Goal: Task Accomplishment & Management: Manage account settings

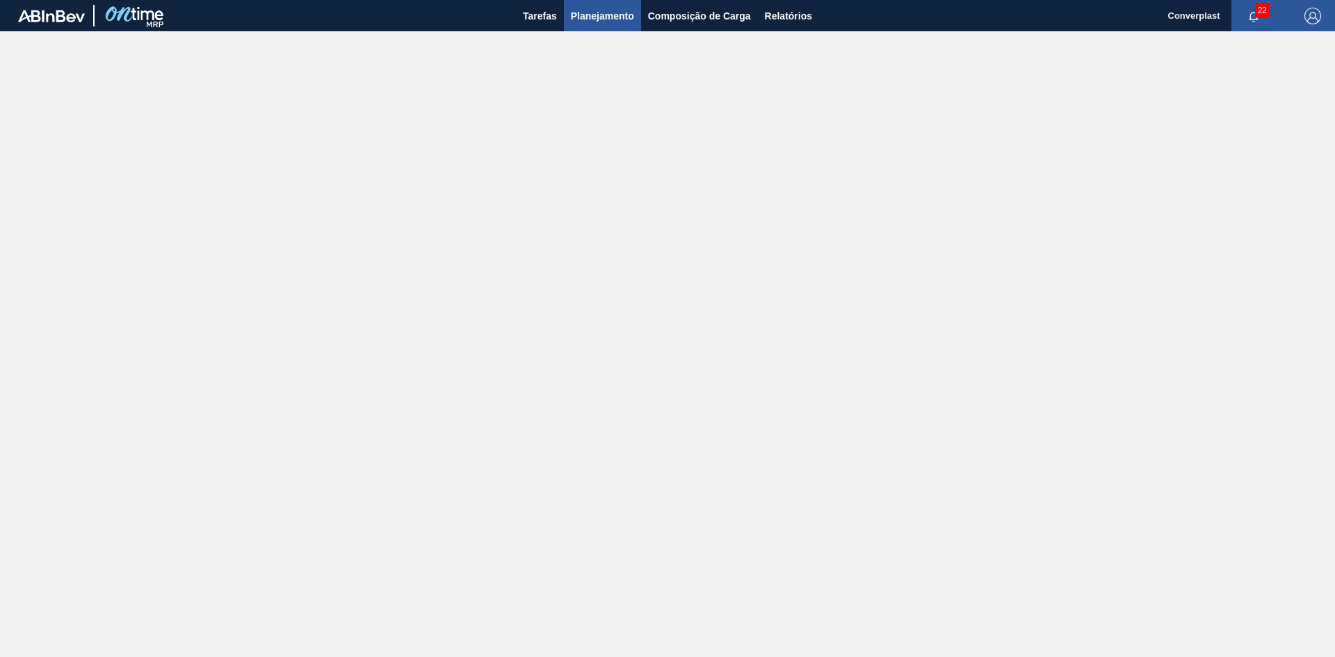
click at [582, 19] on span "Planejamento" at bounding box center [602, 16] width 63 height 17
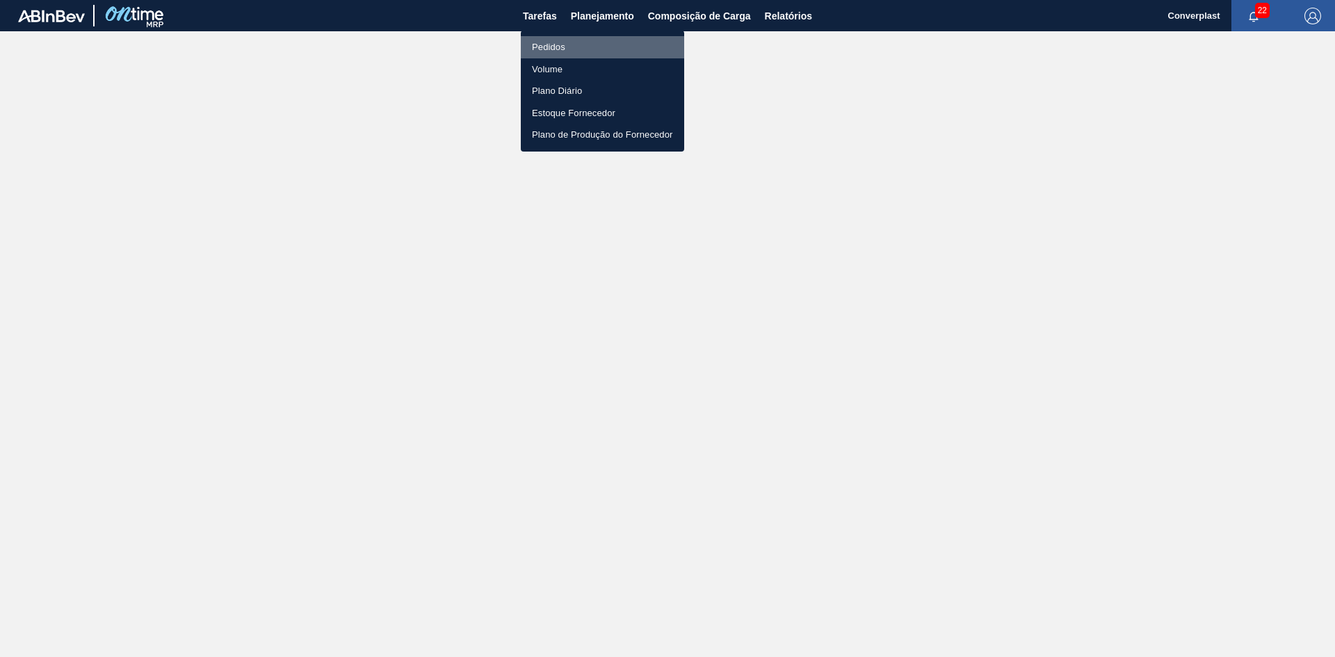
click at [562, 42] on li "Pedidos" at bounding box center [602, 47] width 163 height 22
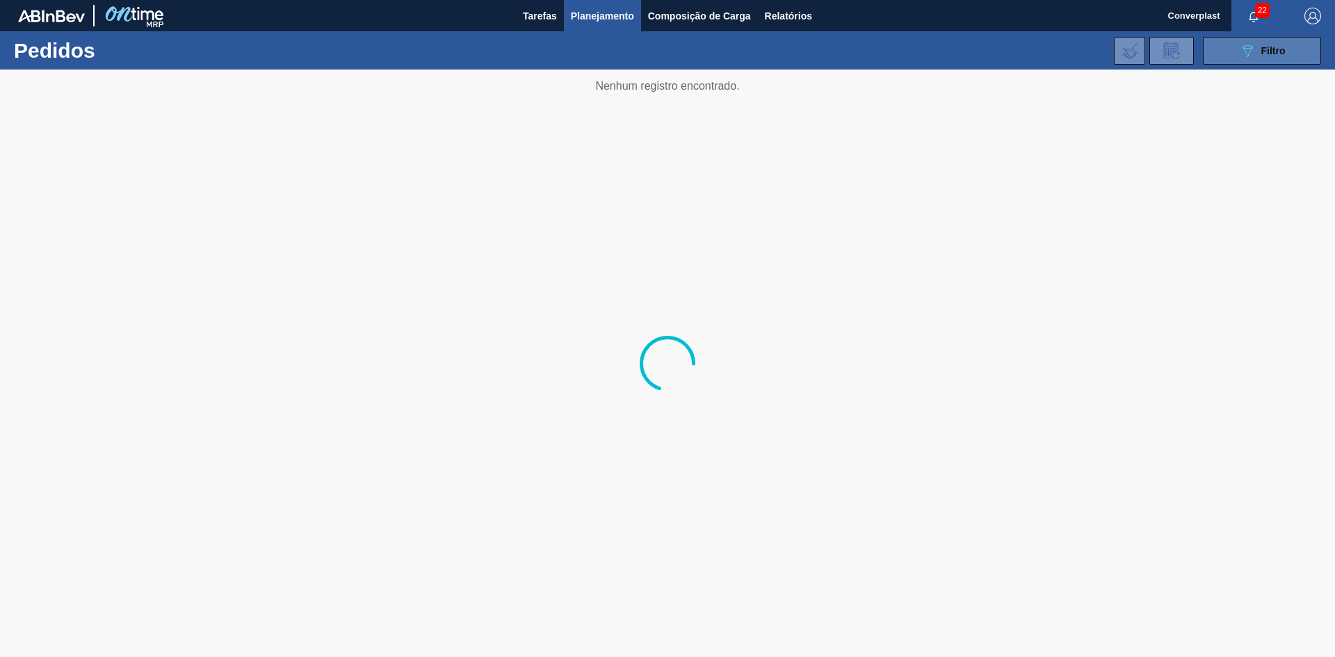
click at [1231, 60] on button "089F7B8B-B2A5-4AFE-B5C0-19BA573D28AC Filtro" at bounding box center [1262, 51] width 118 height 28
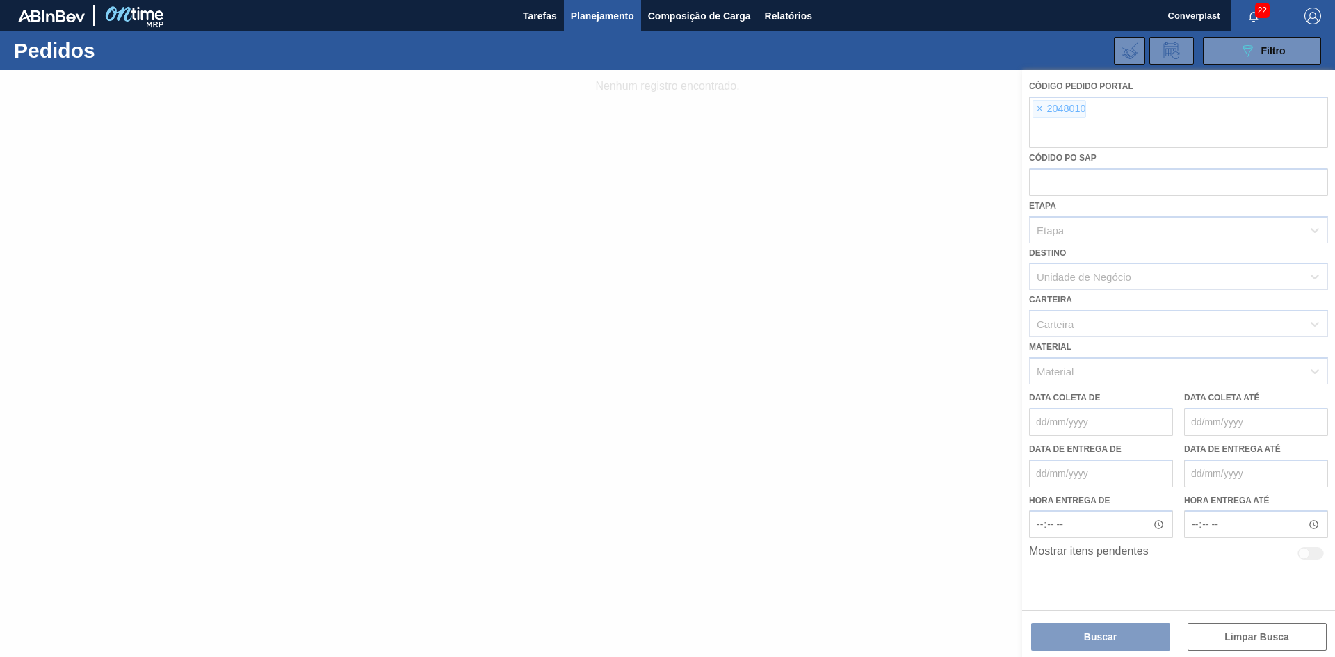
click at [1037, 111] on div at bounding box center [667, 364] width 1335 height 588
click at [1039, 112] on div at bounding box center [667, 364] width 1335 height 588
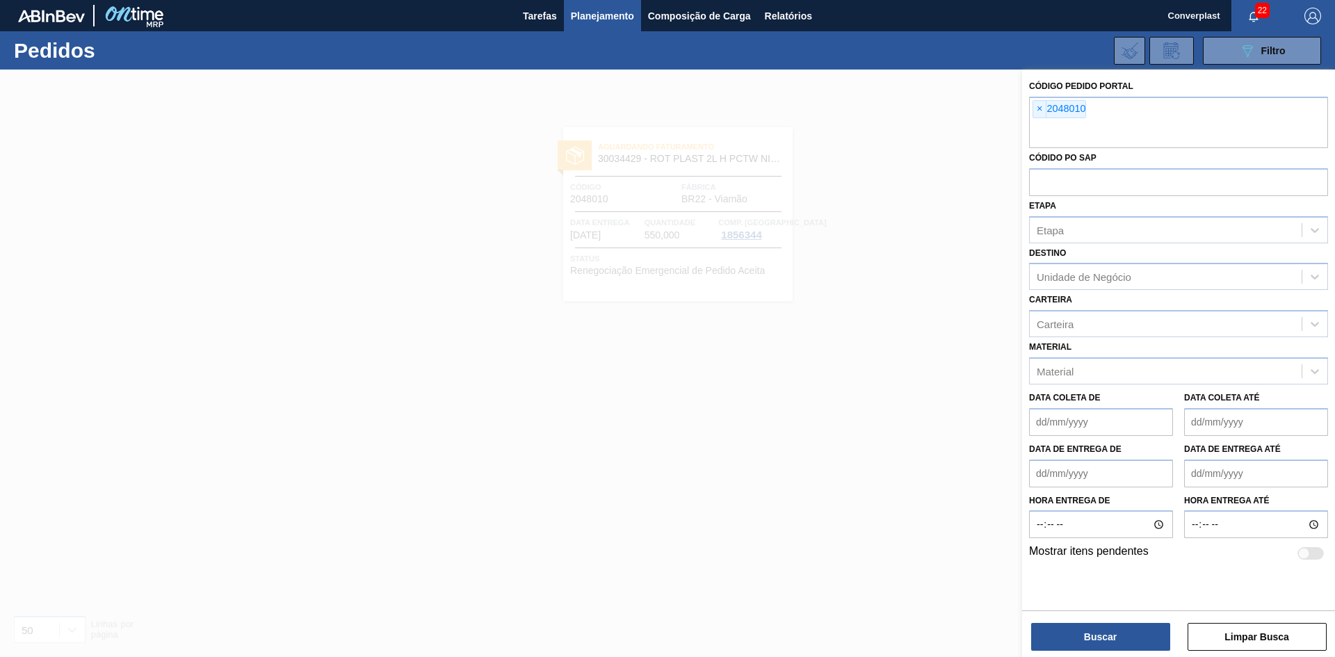
click at [1039, 112] on span "×" at bounding box center [1039, 109] width 13 height 17
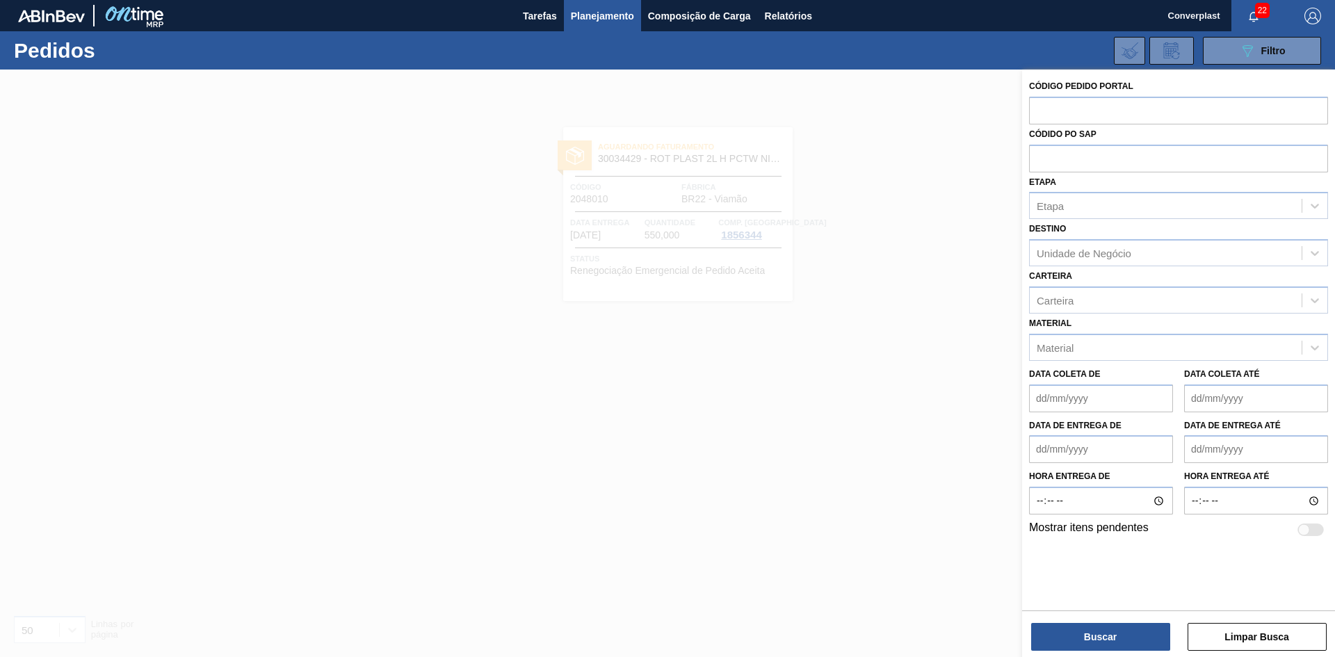
paste input "2023043"
type input "2023043"
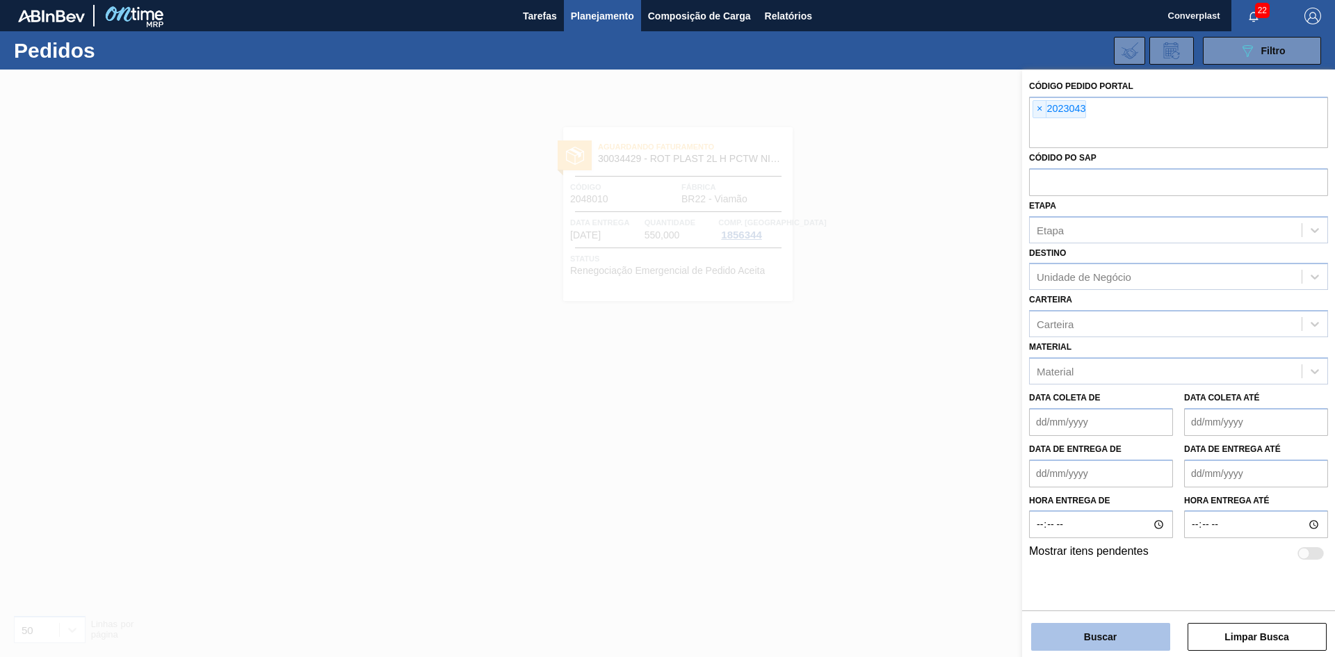
click at [1086, 643] on button "Buscar" at bounding box center [1100, 637] width 139 height 28
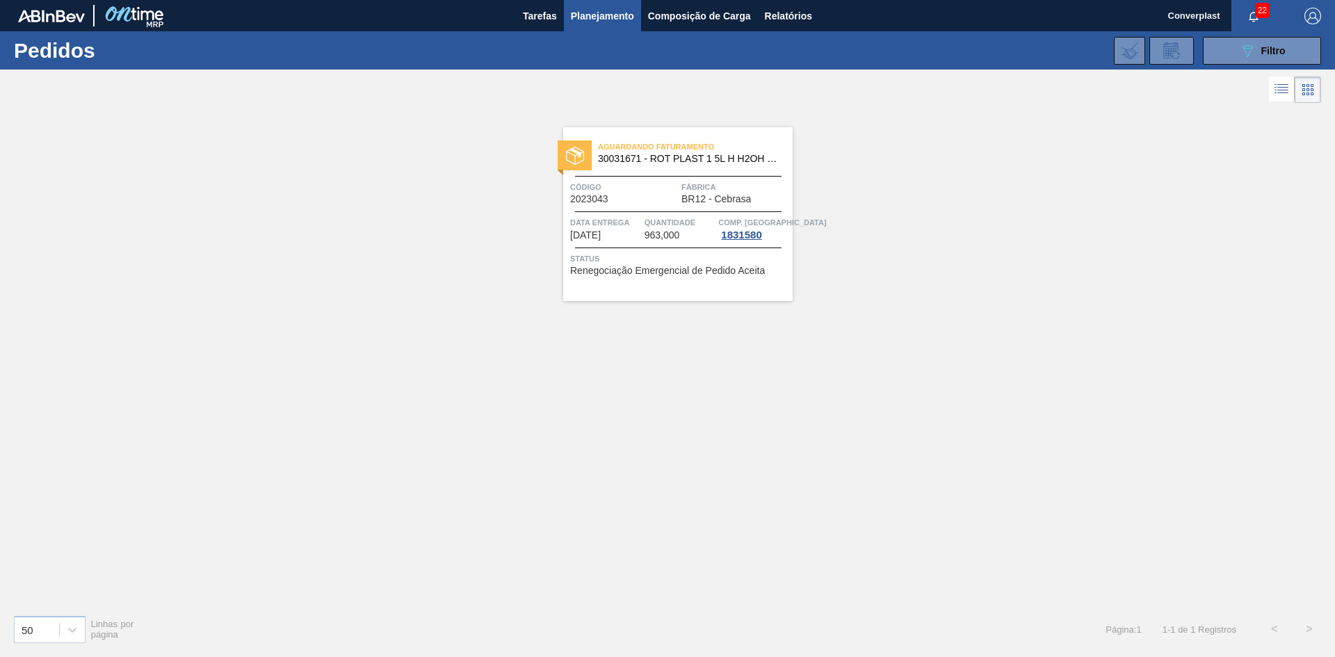
click at [734, 216] on span "Comp. [GEOGRAPHIC_DATA]" at bounding box center [772, 223] width 108 height 14
click at [727, 191] on span "Fábrica" at bounding box center [735, 187] width 108 height 14
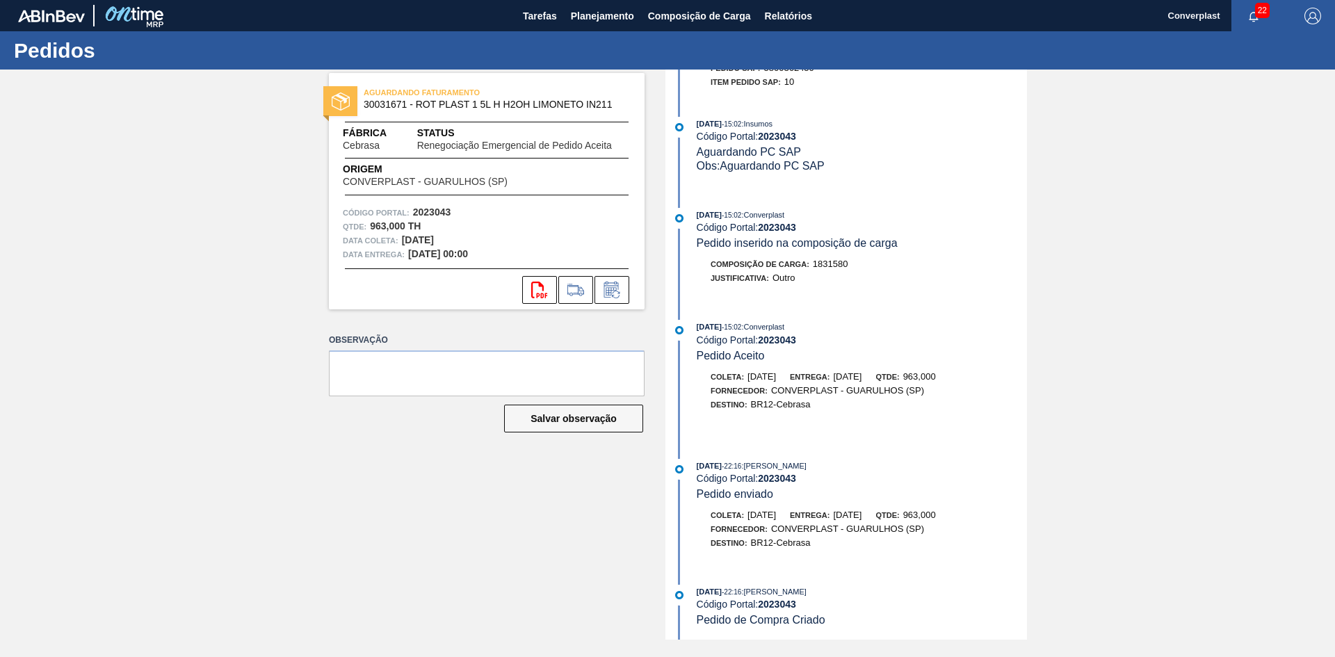
scroll to position [472, 0]
click at [575, 23] on span "Planejamento" at bounding box center [602, 16] width 63 height 17
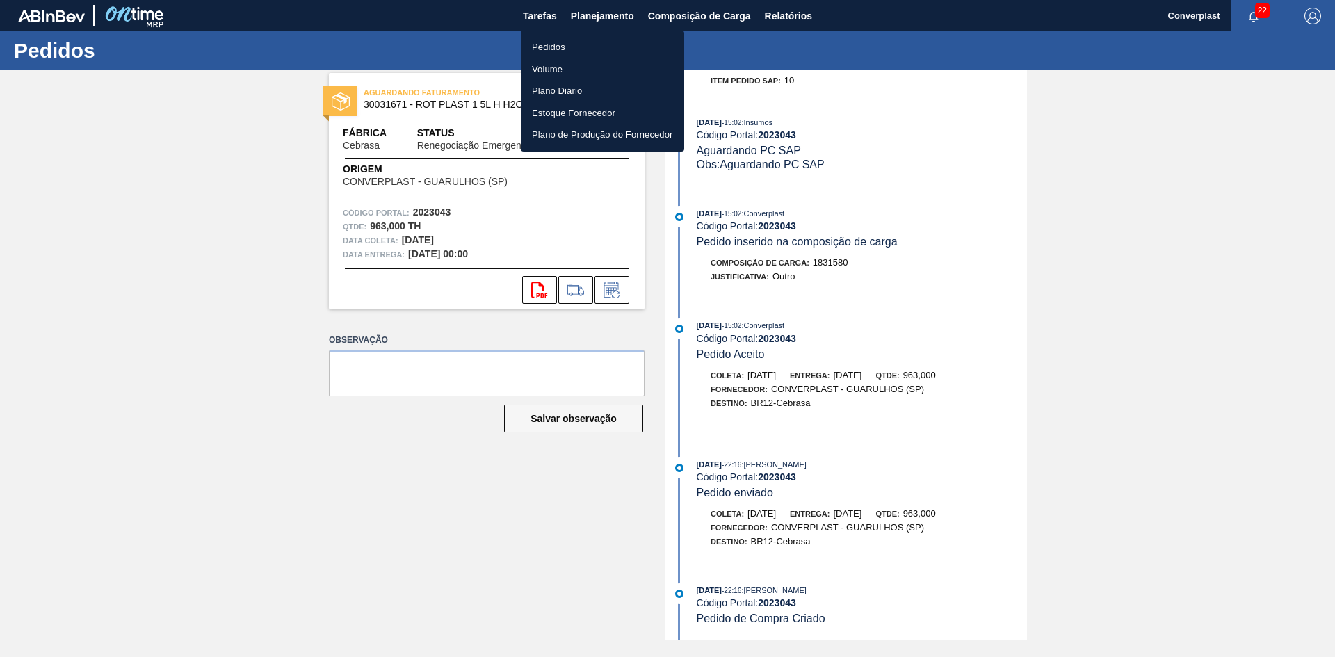
click at [576, 42] on li "Pedidos" at bounding box center [602, 47] width 163 height 22
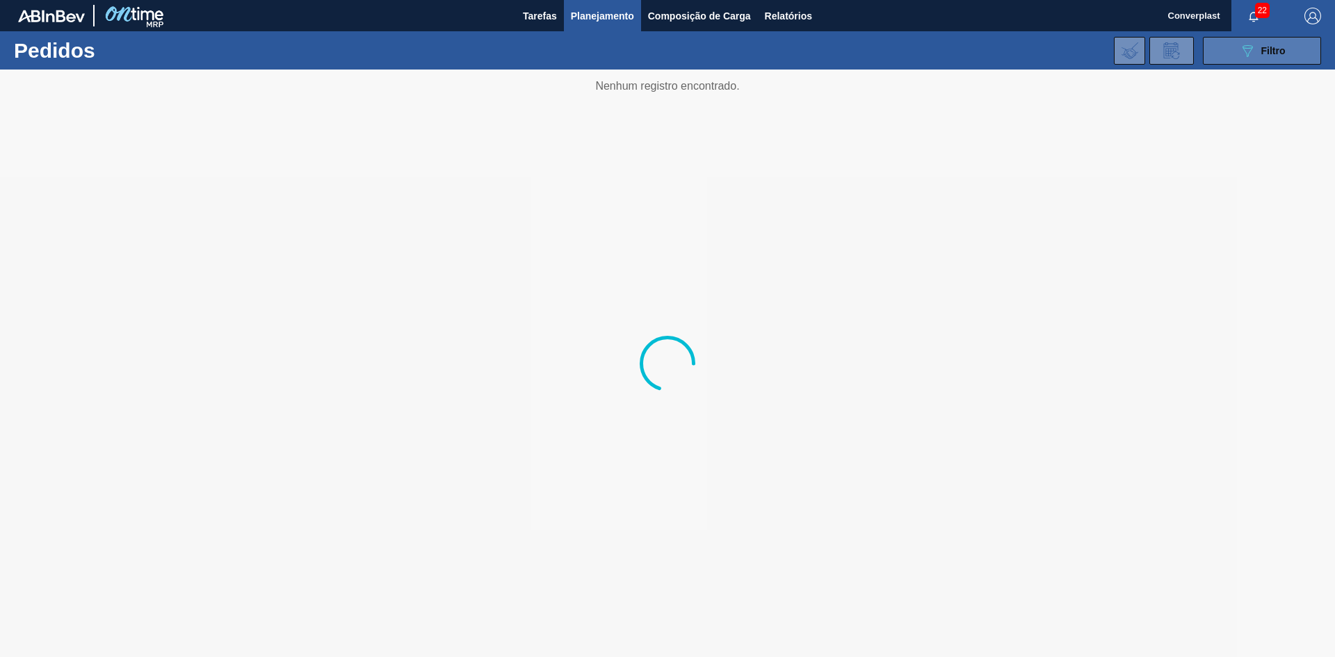
click at [1241, 51] on icon "089F7B8B-B2A5-4AFE-B5C0-19BA573D28AC" at bounding box center [1247, 50] width 17 height 17
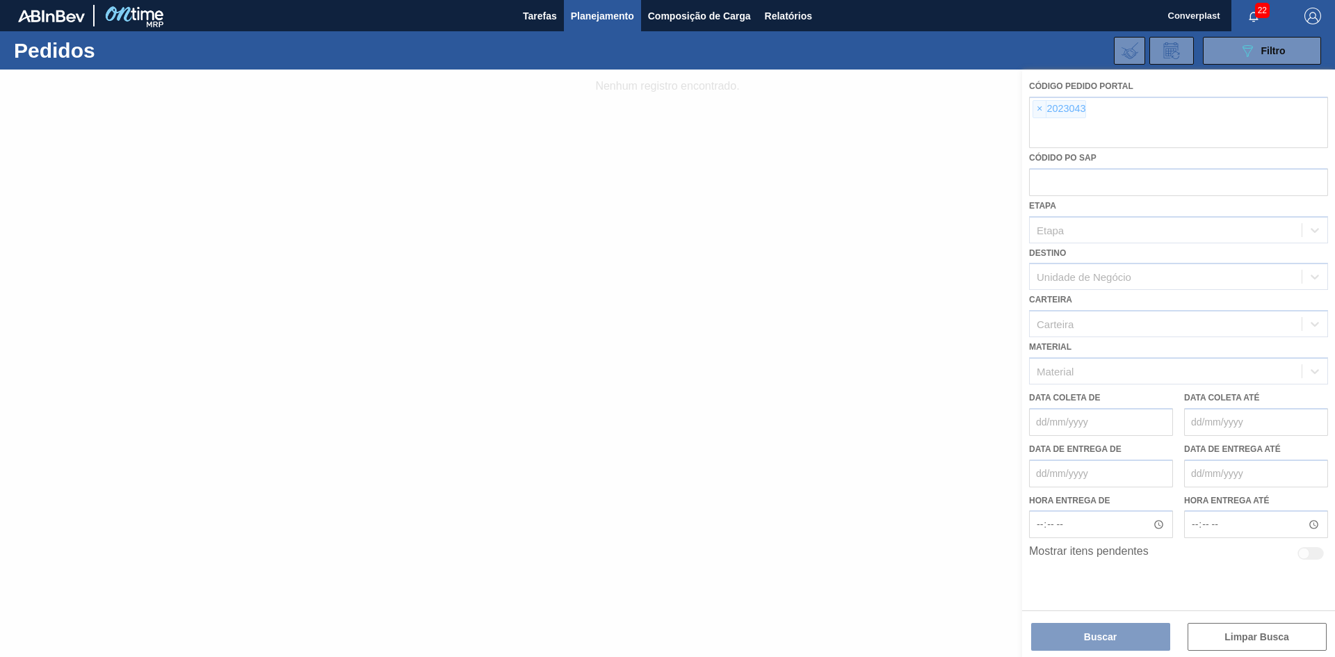
click at [1038, 110] on div at bounding box center [667, 364] width 1335 height 588
click at [1040, 111] on div at bounding box center [667, 364] width 1335 height 588
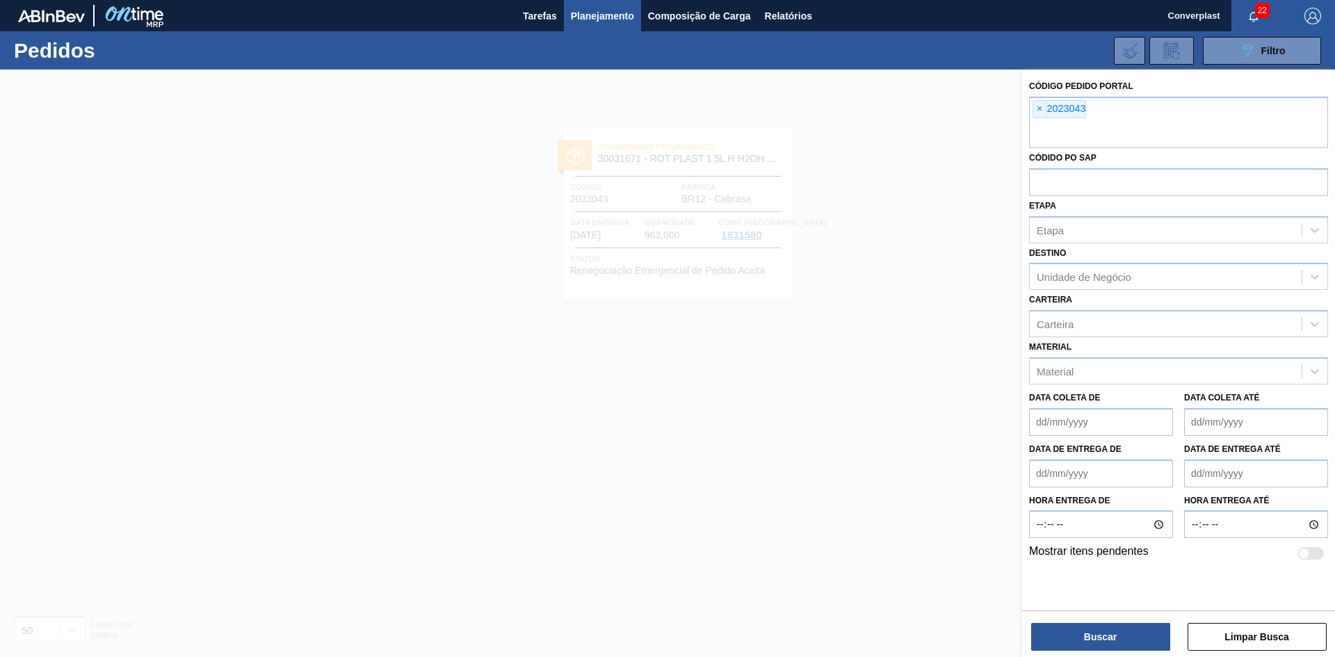
click at [1040, 111] on span "×" at bounding box center [1039, 109] width 13 height 17
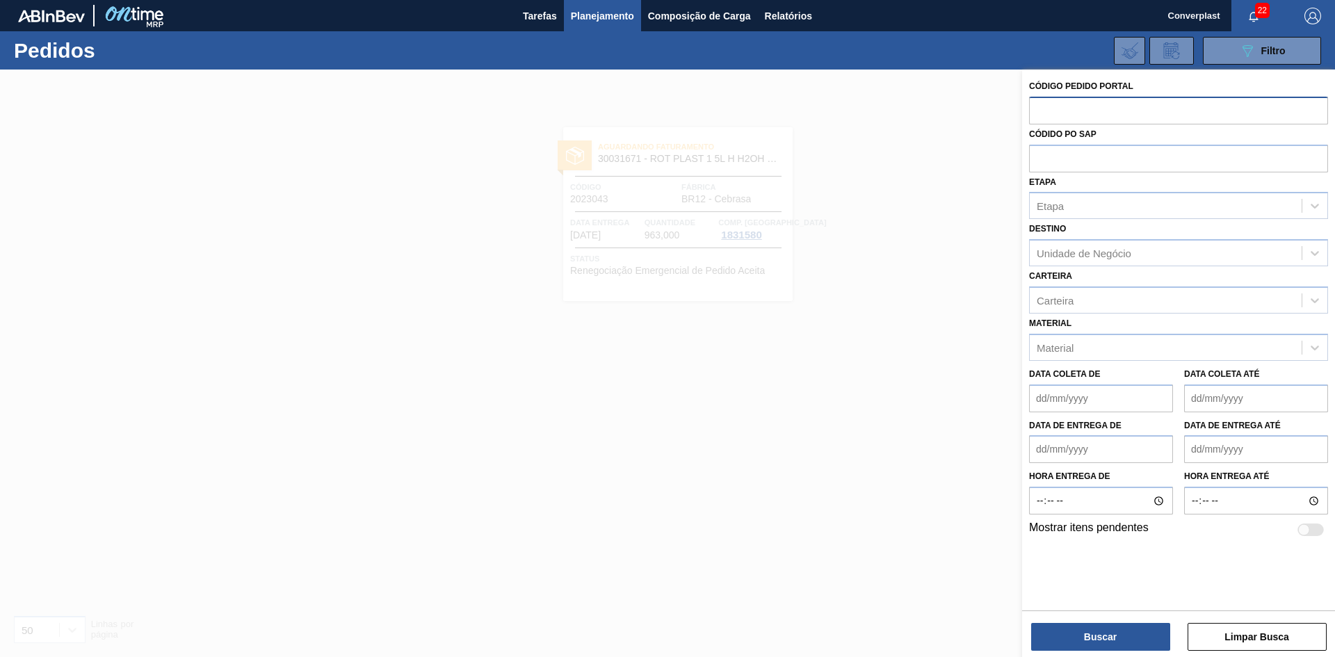
paste input "2032791"
type input "2032791"
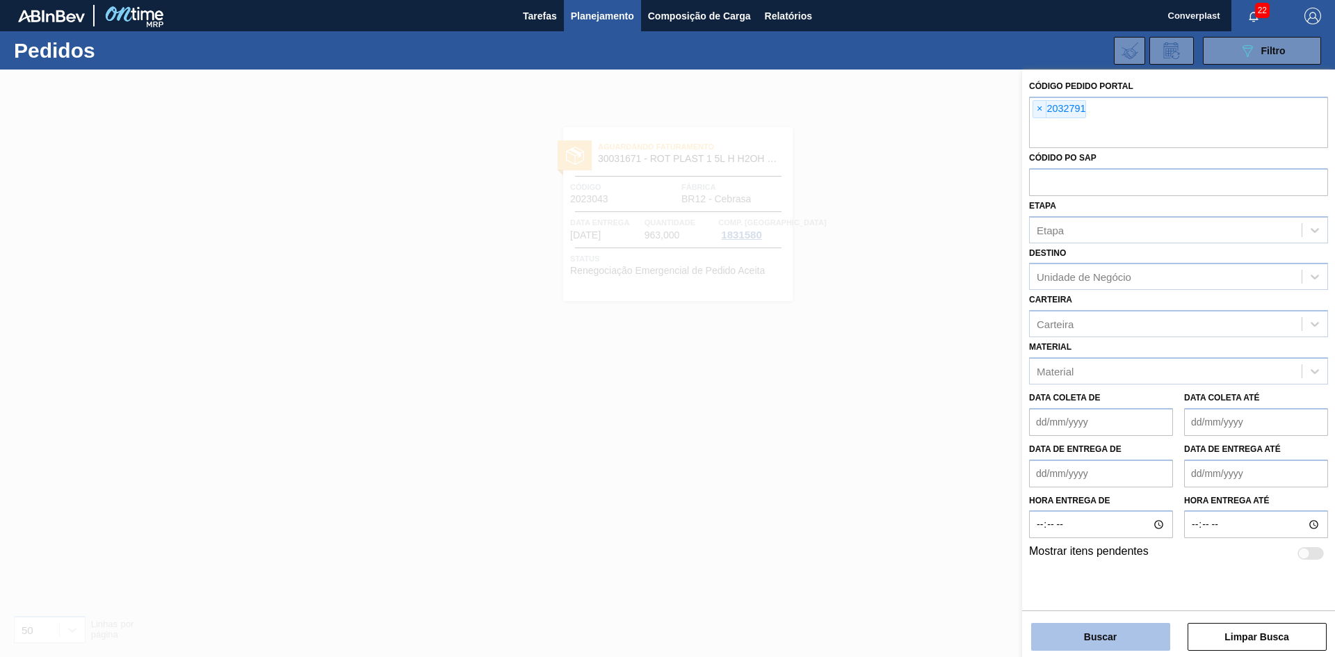
click at [1117, 642] on button "Buscar" at bounding box center [1100, 637] width 139 height 28
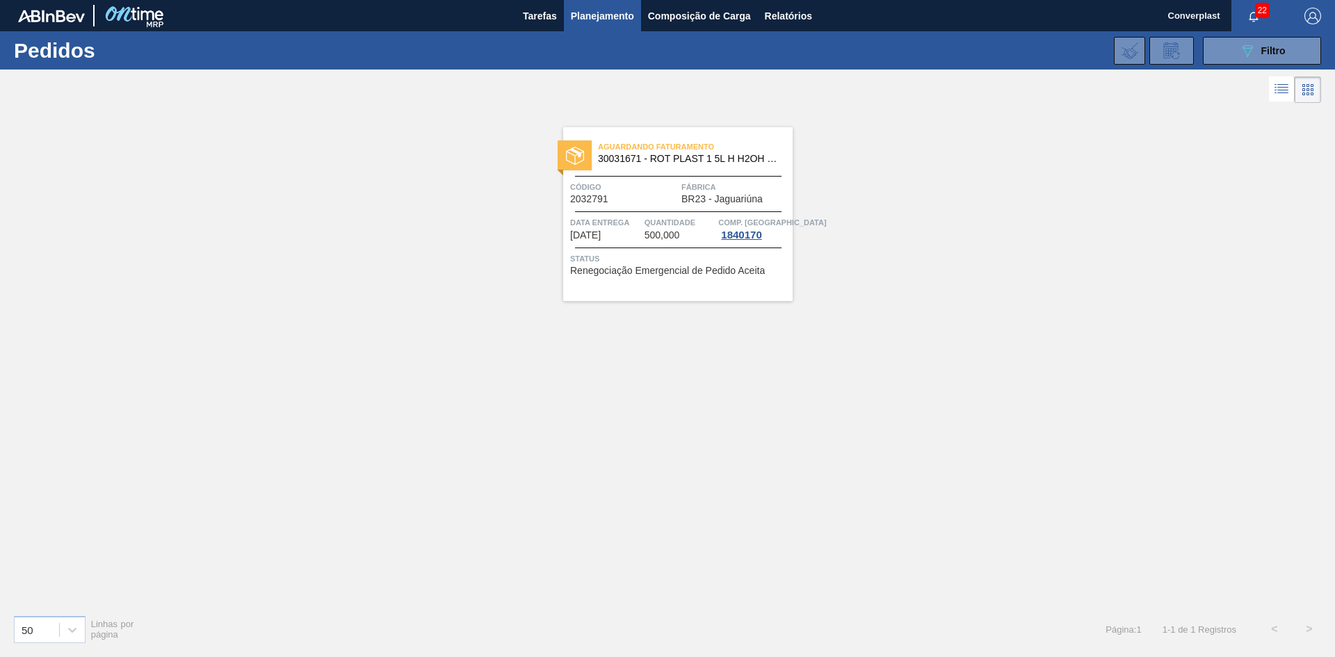
click at [651, 221] on span "Quantidade" at bounding box center [680, 223] width 71 height 14
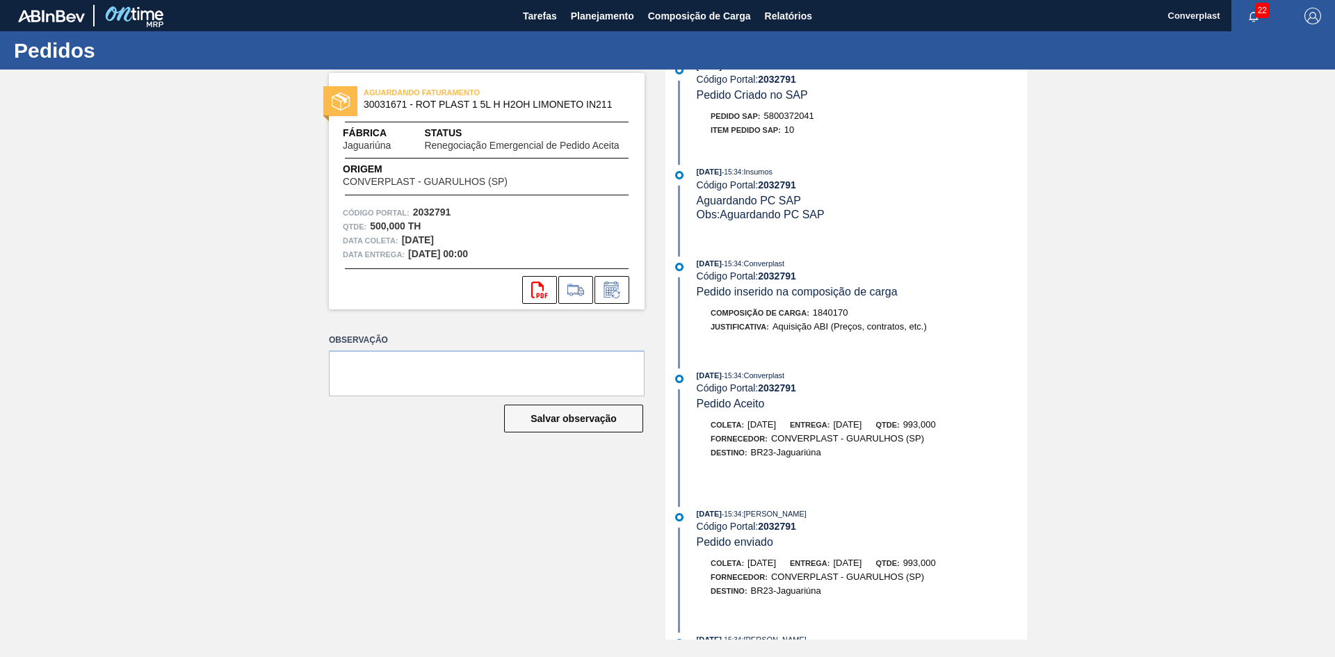
scroll to position [752, 0]
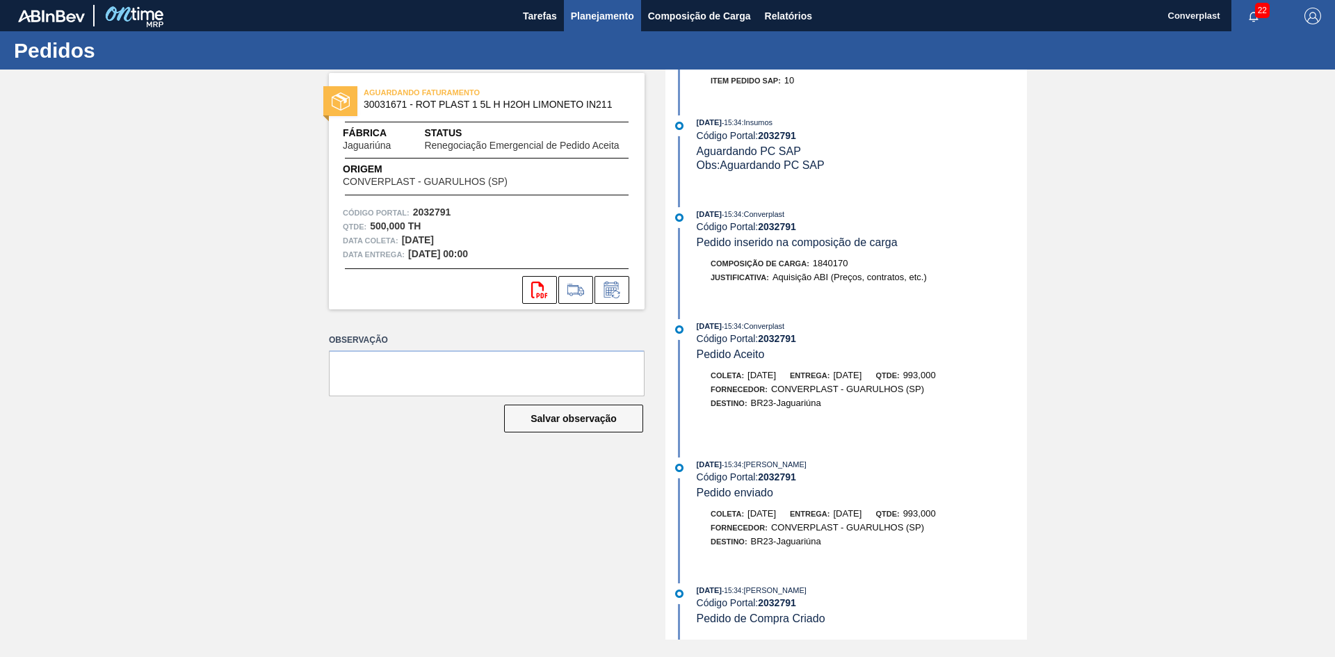
click at [591, 19] on span "Planejamento" at bounding box center [602, 16] width 63 height 17
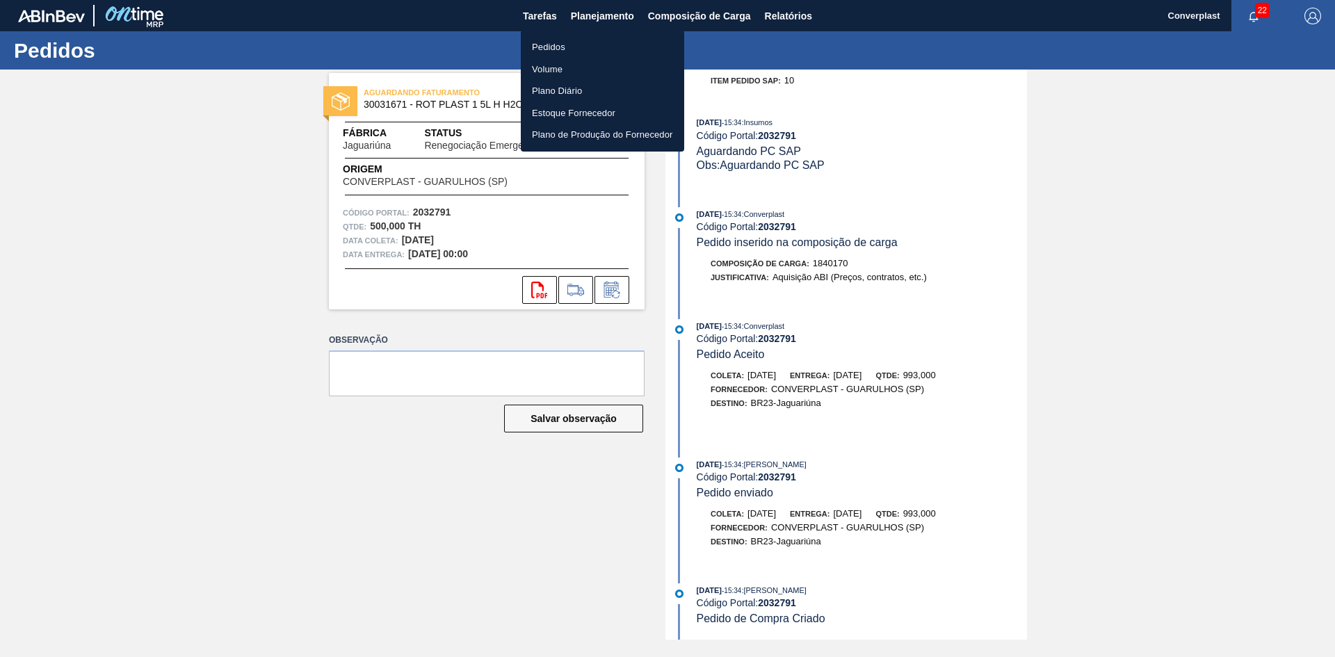
click at [578, 49] on li "Pedidos" at bounding box center [602, 47] width 163 height 22
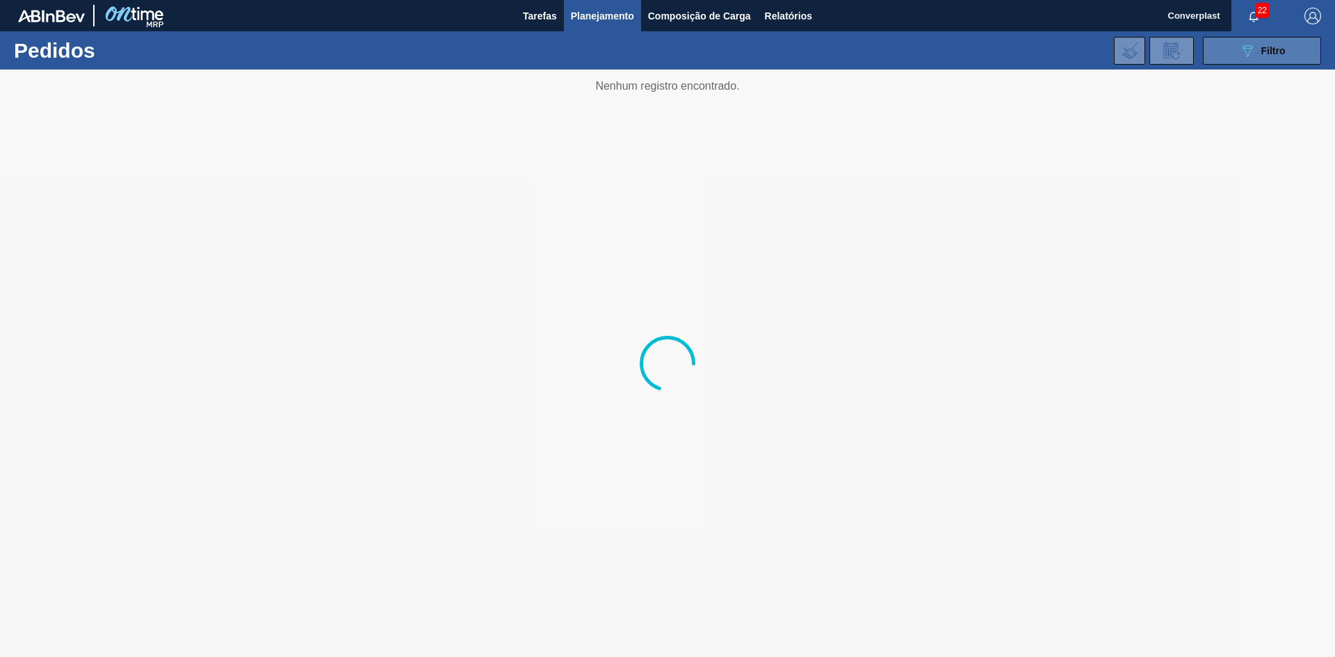
click at [1267, 58] on div "089F7B8B-B2A5-4AFE-B5C0-19BA573D28AC Filtro" at bounding box center [1262, 50] width 47 height 17
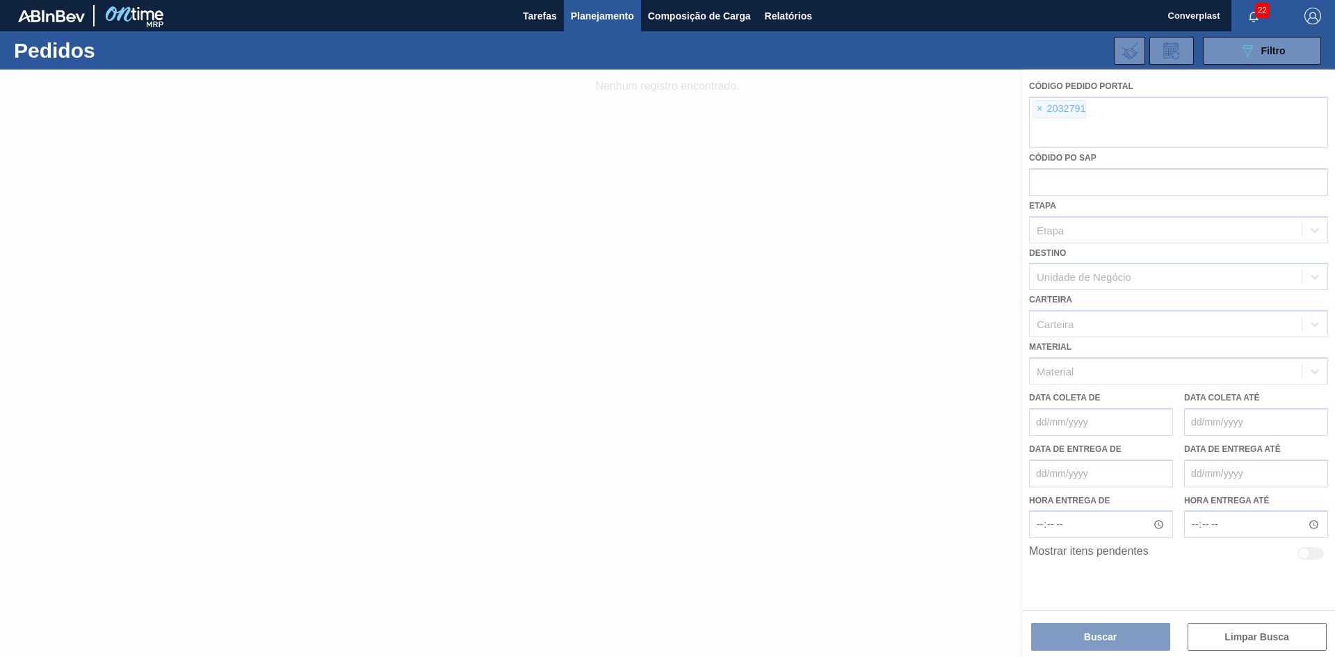
click at [1033, 111] on div at bounding box center [667, 364] width 1335 height 588
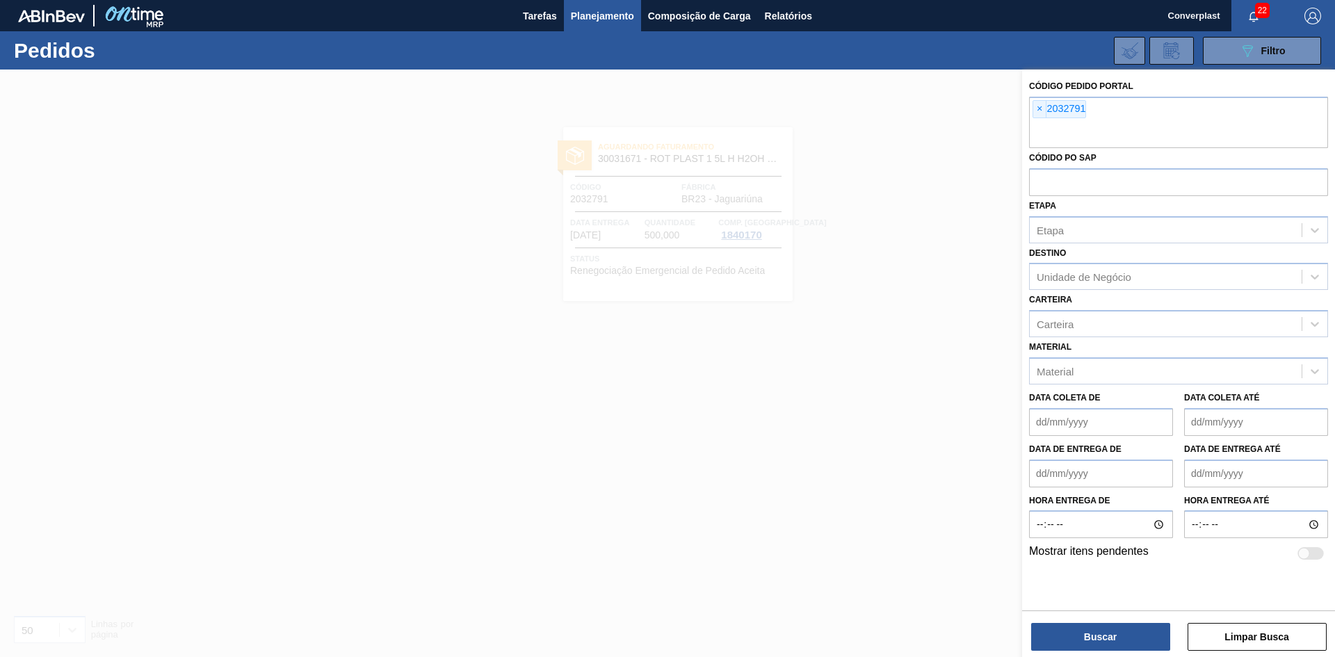
click at [1036, 110] on span "×" at bounding box center [1039, 109] width 13 height 17
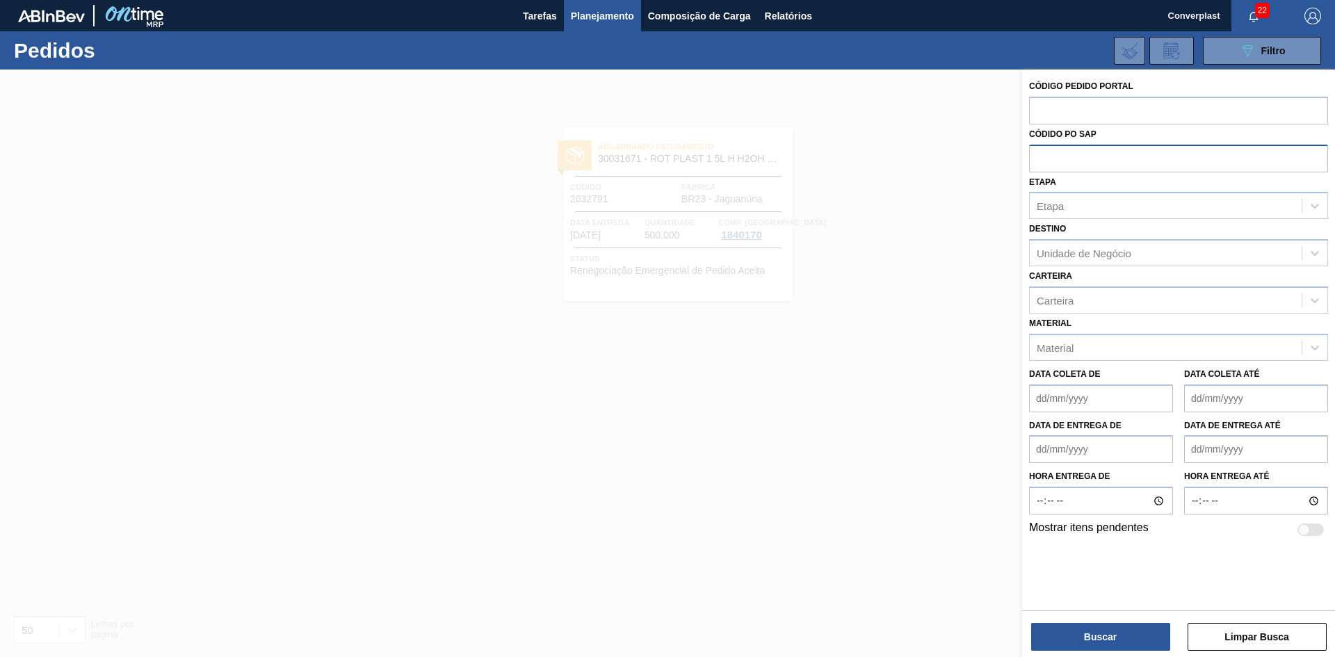
paste input "2023043"
type input "2023043"
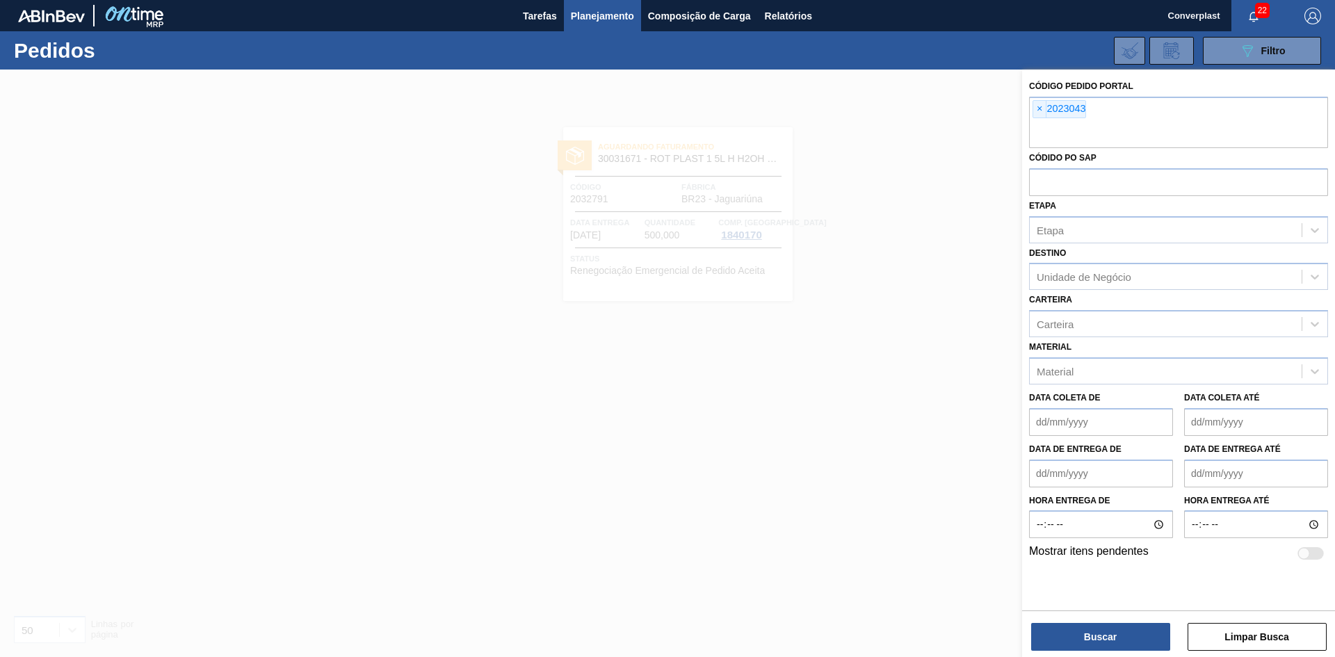
click at [1082, 654] on div "Código Pedido Portal × 2023043 Códido PO SAP Etapa Etapa Destino Unidade de Neg…" at bounding box center [1178, 365] width 313 height 590
click at [1082, 642] on button "Buscar" at bounding box center [1100, 637] width 139 height 28
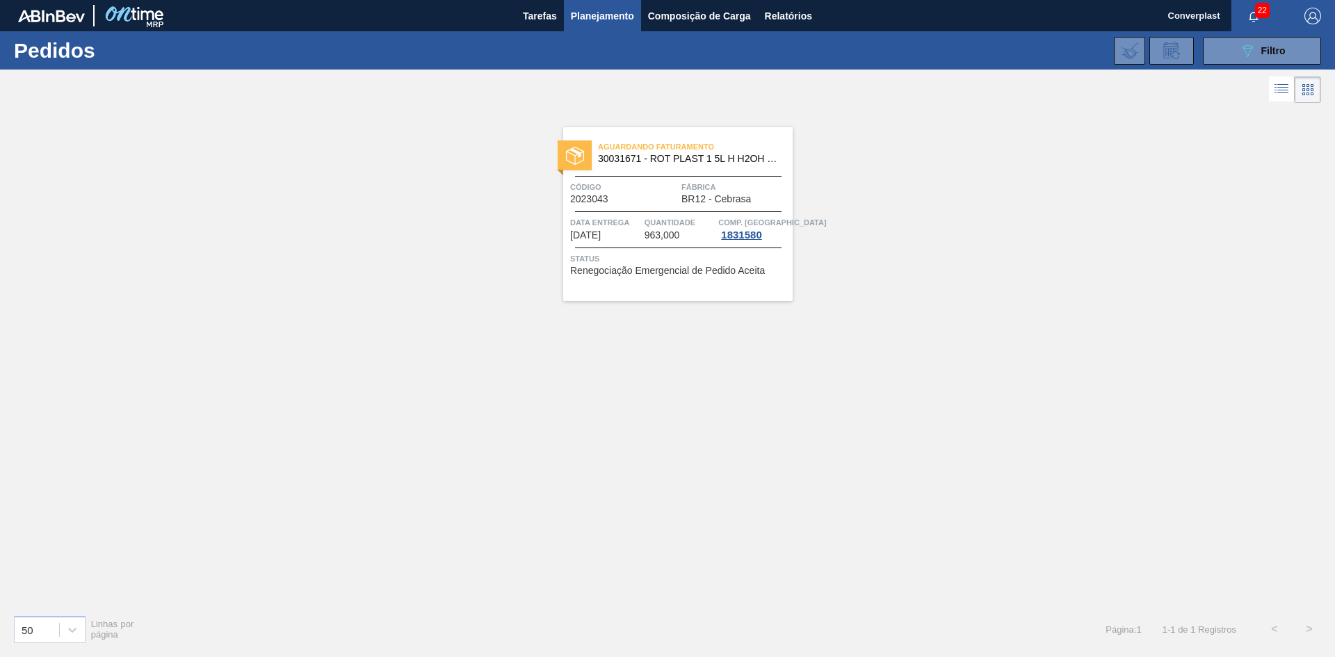
click at [599, 169] on div "Aguardando Faturamento 30031671 - ROT PLAST 1 5L H H2OH LIMONETO IN211 Código 2…" at bounding box center [677, 214] width 229 height 174
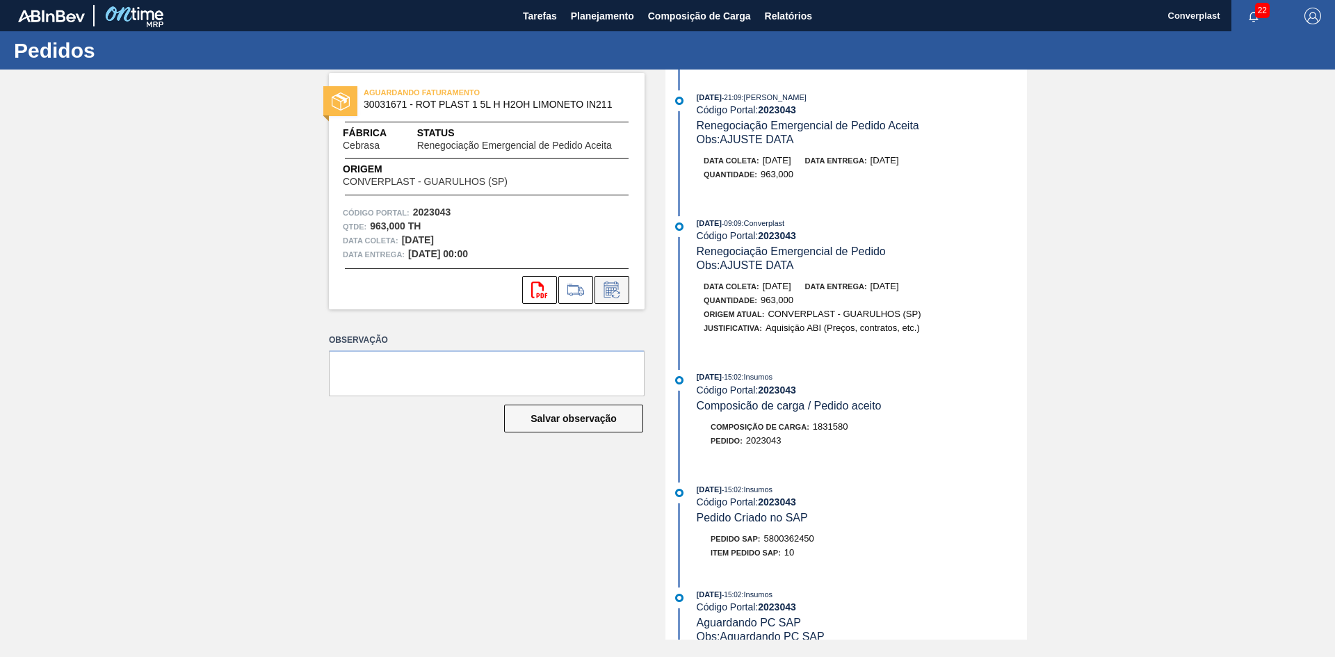
click at [618, 293] on icon at bounding box center [612, 290] width 22 height 17
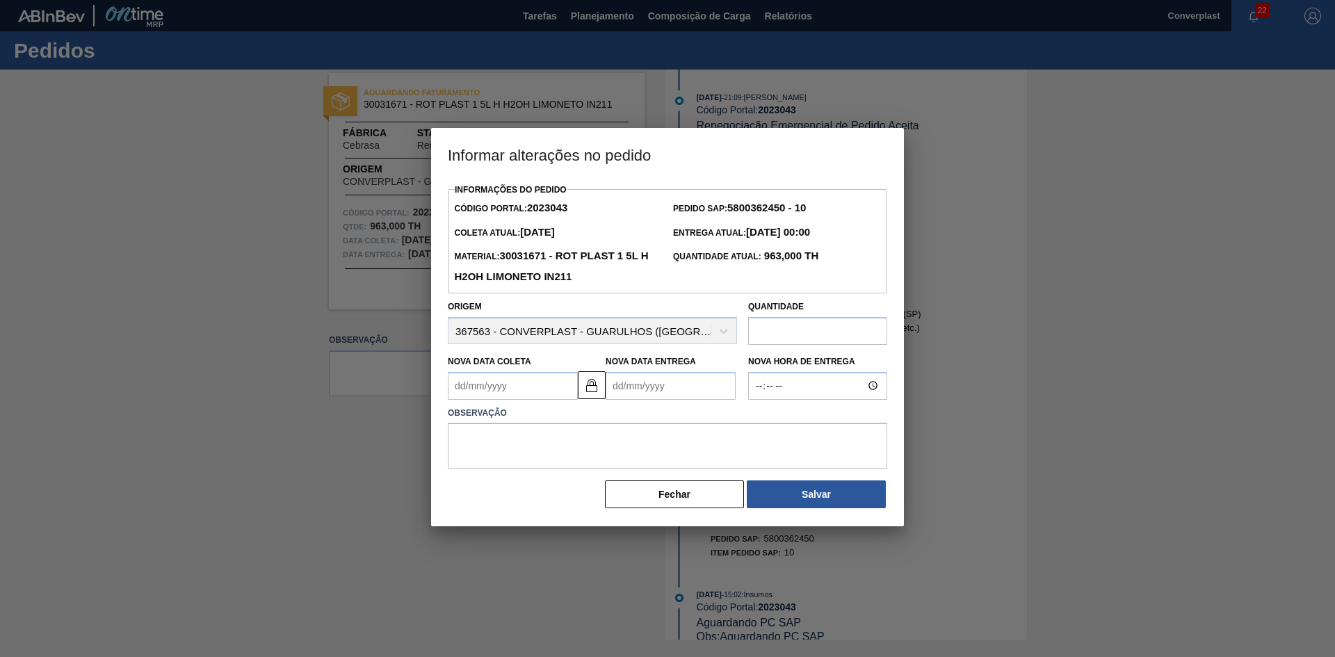
click at [490, 384] on Coleta2023043 "Nova Data Coleta" at bounding box center [513, 386] width 130 height 28
type Coleta2023043 "2"
type Entrega2023043 "[DATE]"
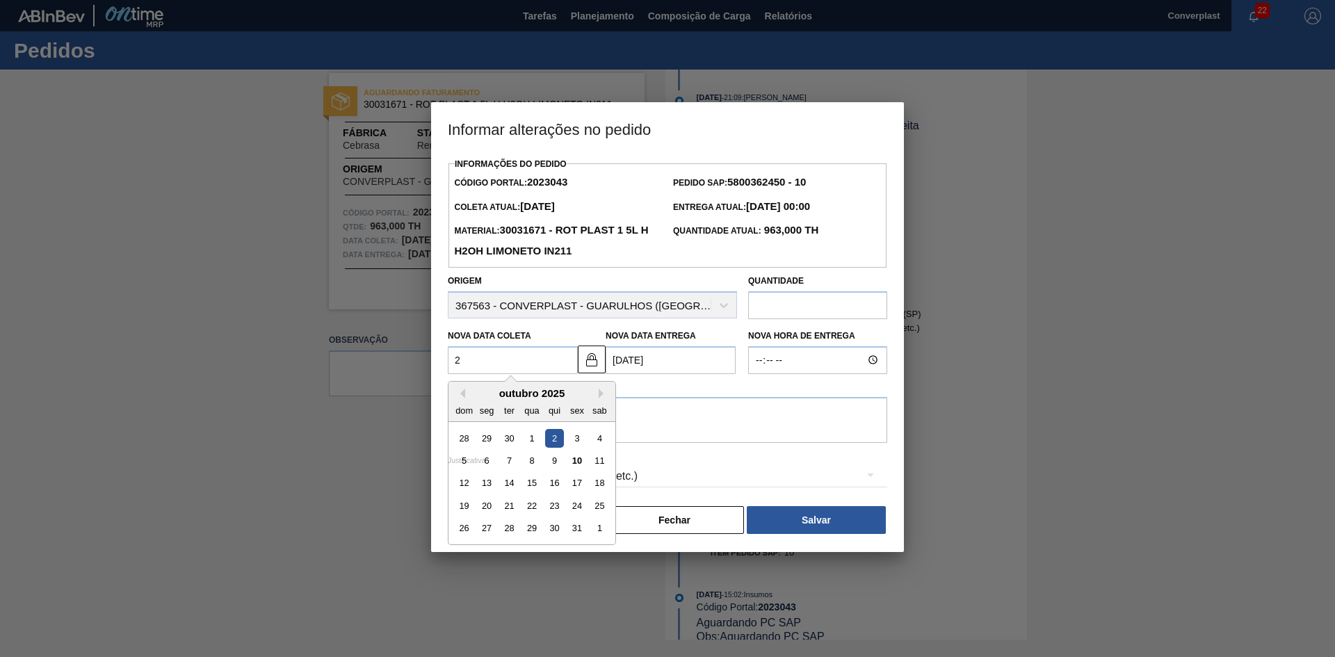
type Coleta2023043 "24"
type Entrega2023043 "[DATE]"
type Coleta2023043 "24/1"
type Entrega2023043 "[DATE]"
type Coleta2023043 "24/10"
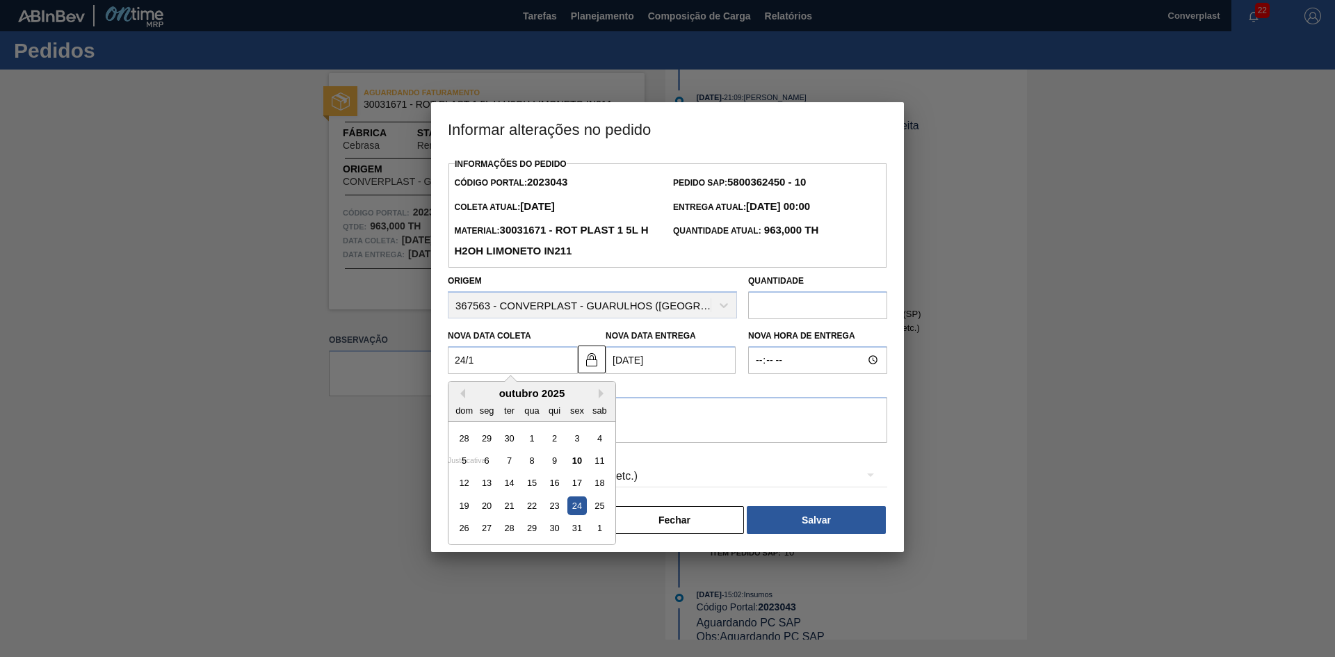
type Entrega2023043 "[DATE]"
click at [573, 506] on div "24" at bounding box center [576, 505] width 19 height 19
type Coleta2023043 "[DATE]"
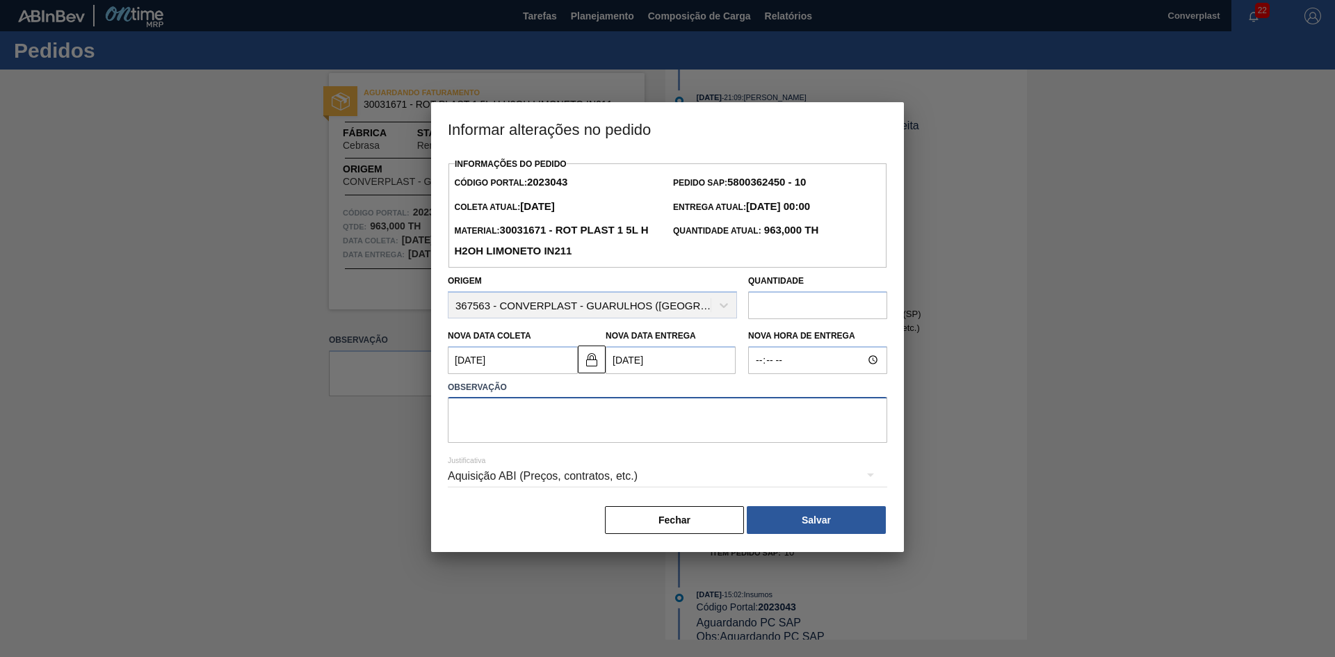
click at [658, 421] on textarea at bounding box center [667, 420] width 439 height 46
type textarea "ajuste data"
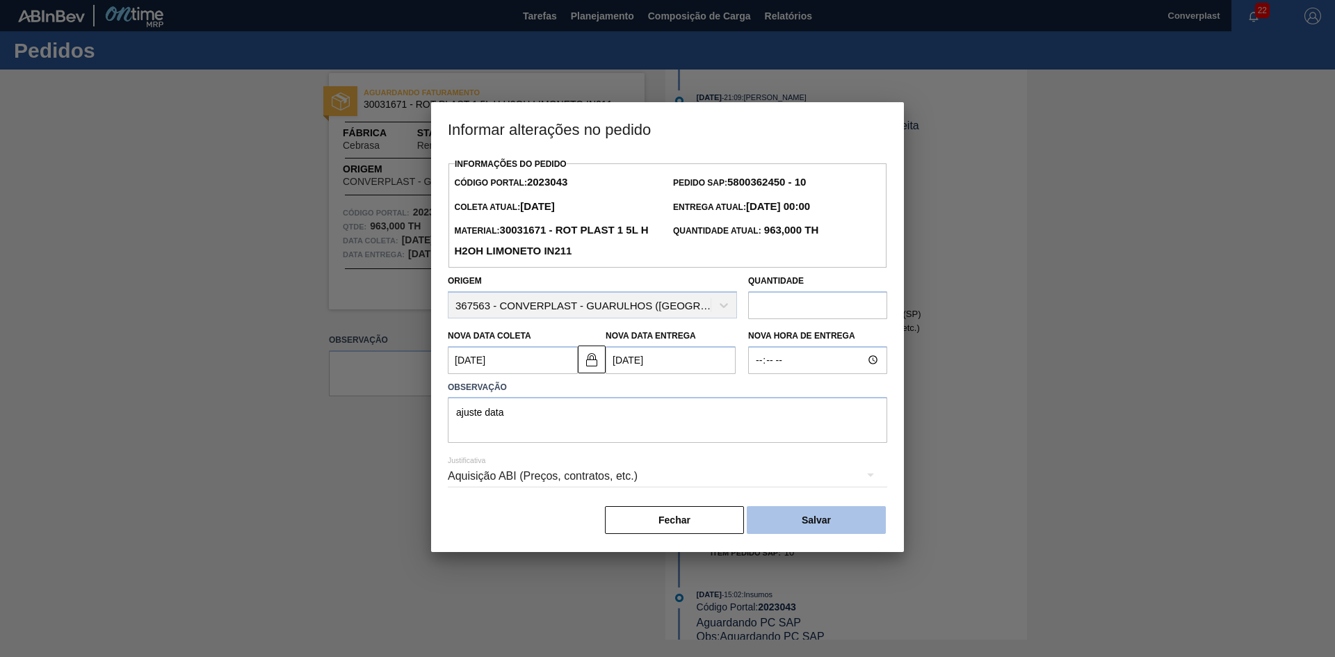
click at [799, 515] on button "Salvar" at bounding box center [816, 520] width 139 height 28
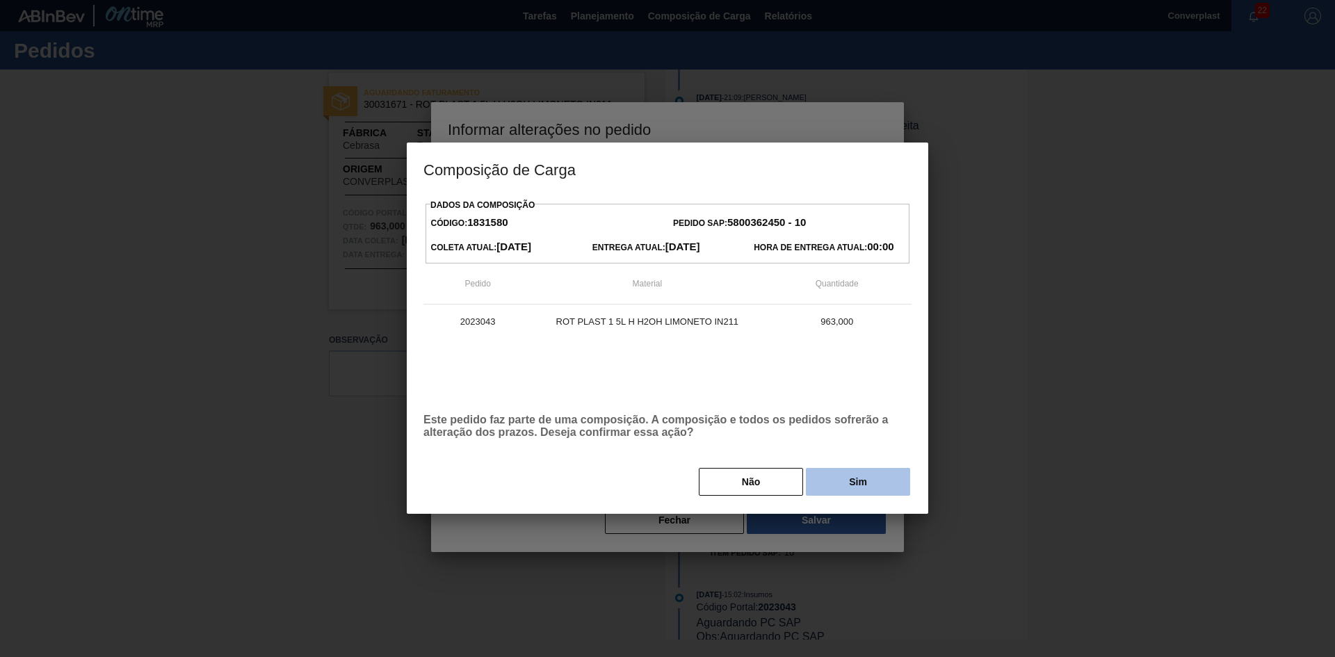
click at [837, 487] on button "Sim" at bounding box center [858, 482] width 104 height 28
